Goal: Information Seeking & Learning: Find specific fact

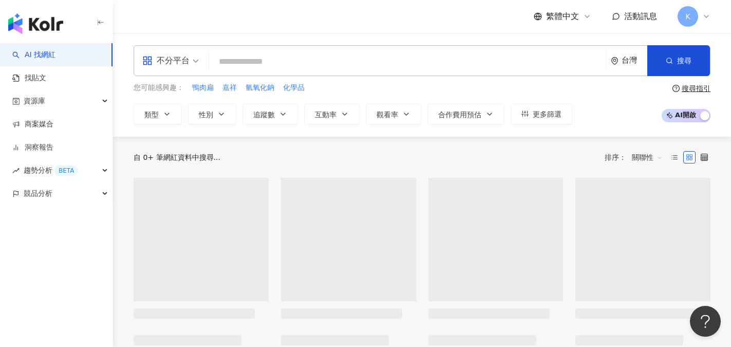
click at [246, 61] on input "search" at bounding box center [407, 62] width 389 height 20
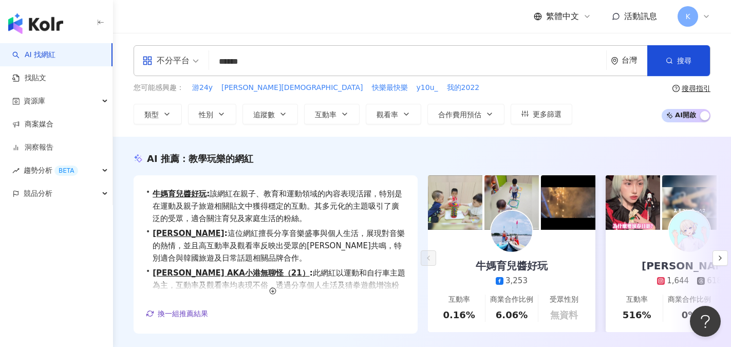
click at [240, 64] on input "******" at bounding box center [407, 62] width 389 height 20
type input "*****"
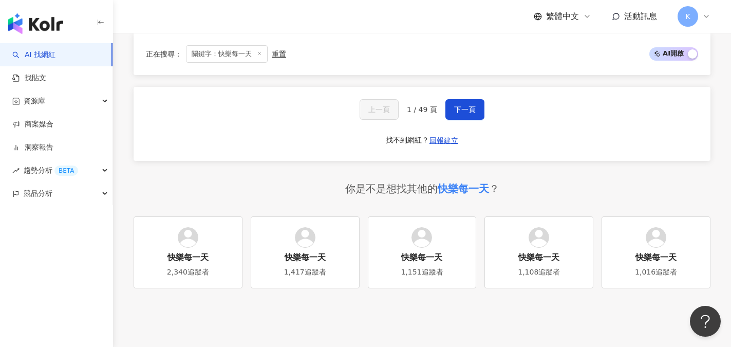
scroll to position [1182, 0]
